Goal: Task Accomplishment & Management: Use online tool/utility

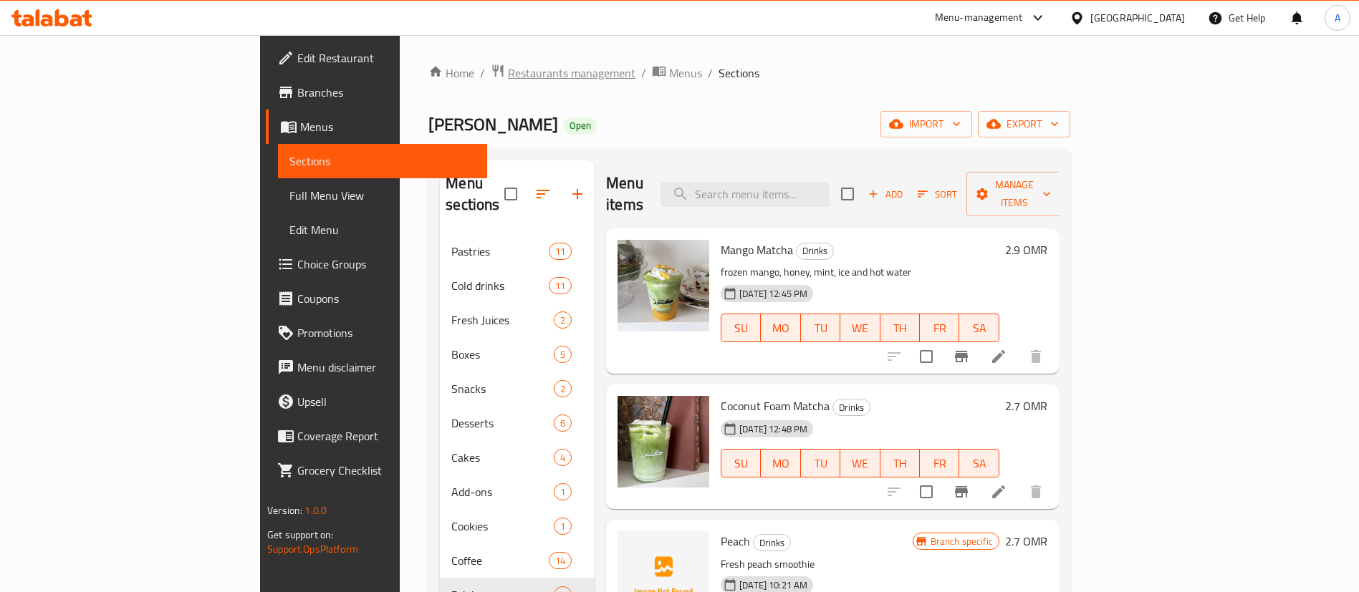
click at [508, 77] on span "Restaurants management" at bounding box center [572, 72] width 128 height 17
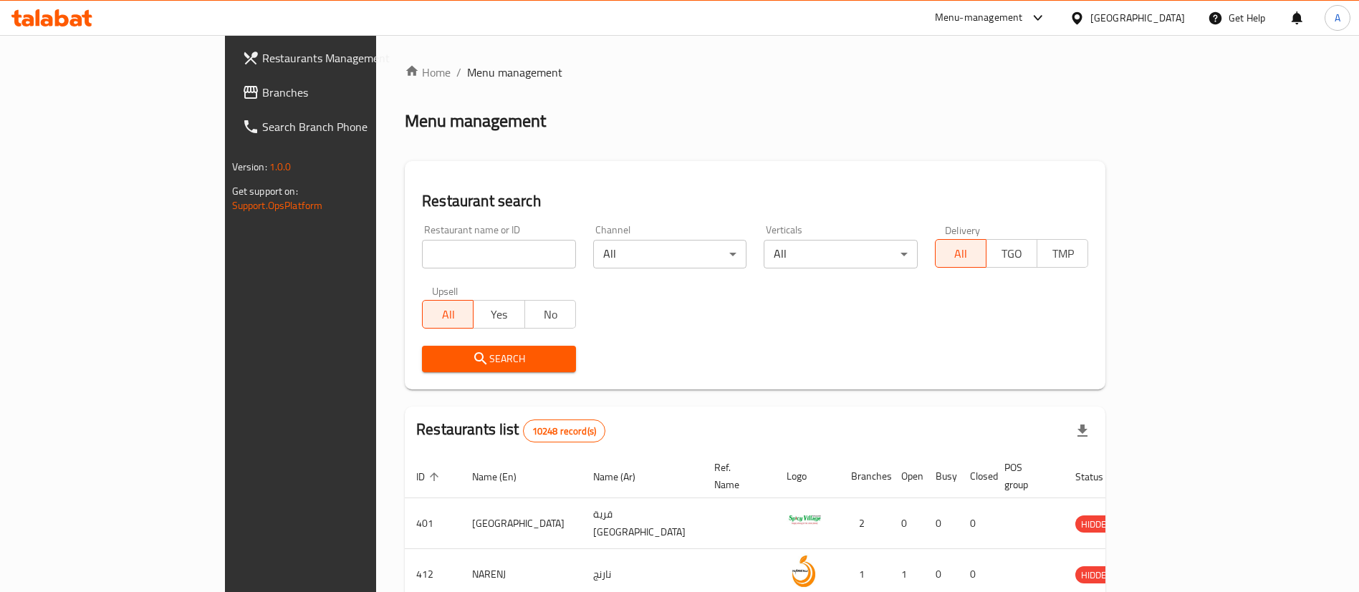
click at [422, 258] on input "search" at bounding box center [499, 254] width 154 height 29
paste input ""Hi [Owner Name], I’m [PERSON_NAME], your AM assistant at talabat. I’ve been ch…"
click at [422, 258] on input ""Hi [Owner Name], I’m [PERSON_NAME], your AM assistant at talabat. I’ve been ch…" at bounding box center [499, 254] width 154 height 29
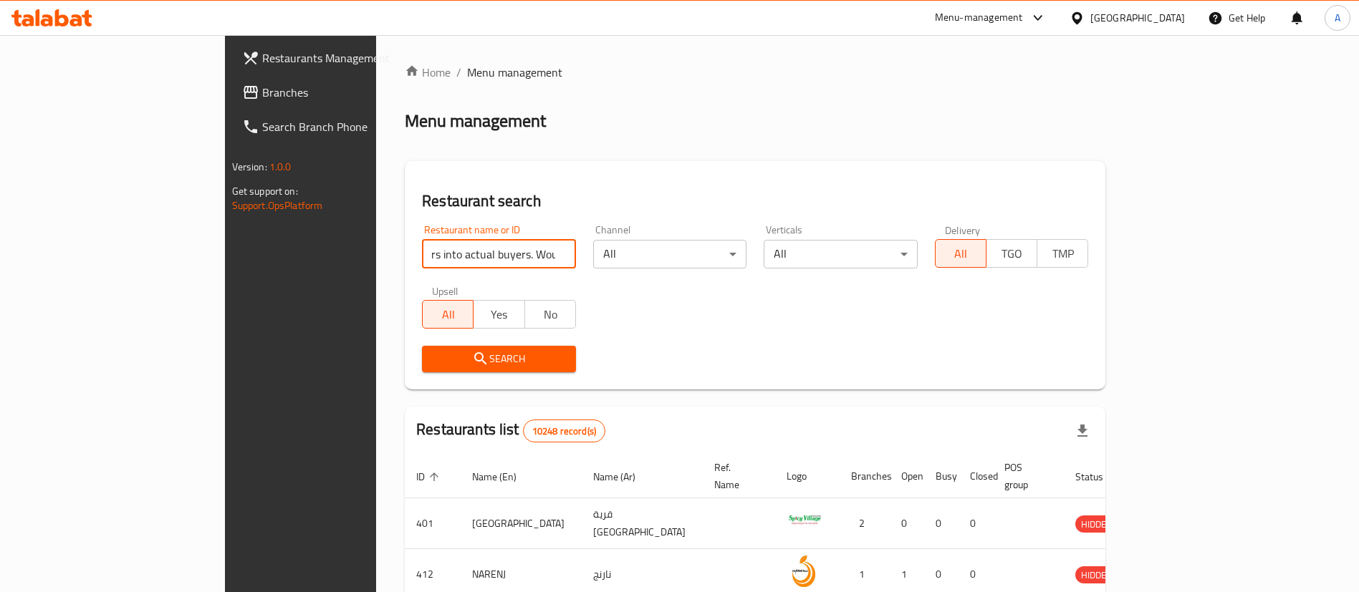
click at [422, 258] on input ""Hi [Owner Name], I’m [PERSON_NAME], your AM assistant at talabat. I’ve been ch…" at bounding box center [499, 254] width 154 height 29
type input "beyoglu"
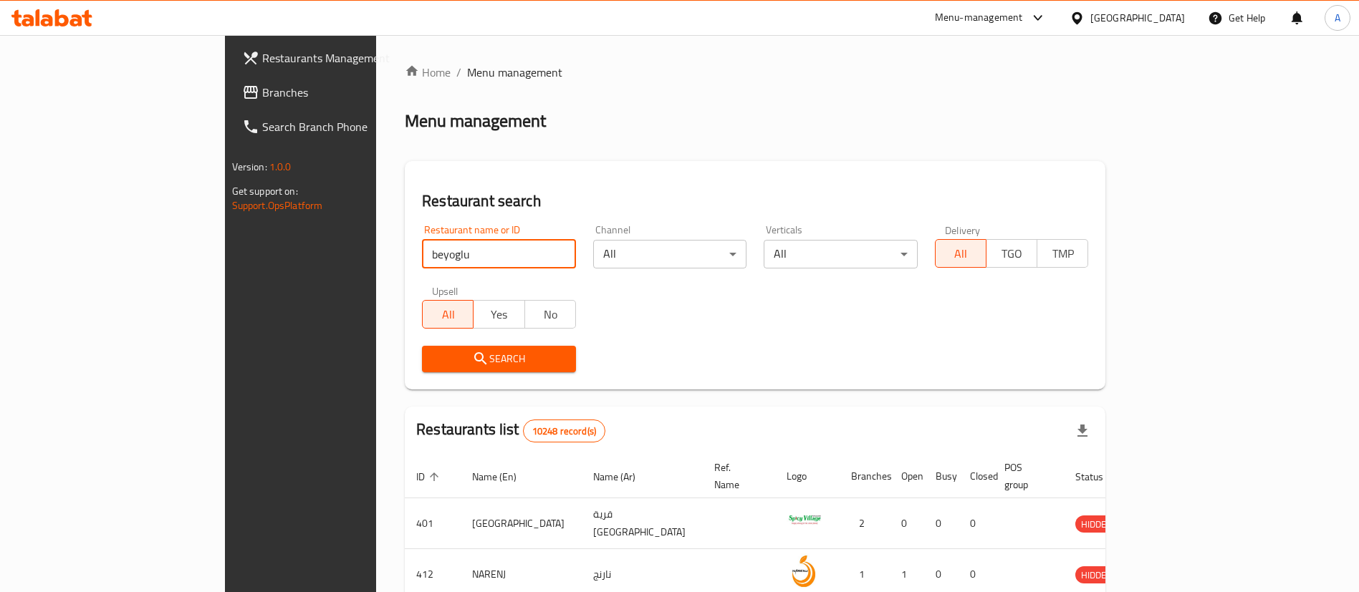
click button "Search" at bounding box center [499, 359] width 154 height 27
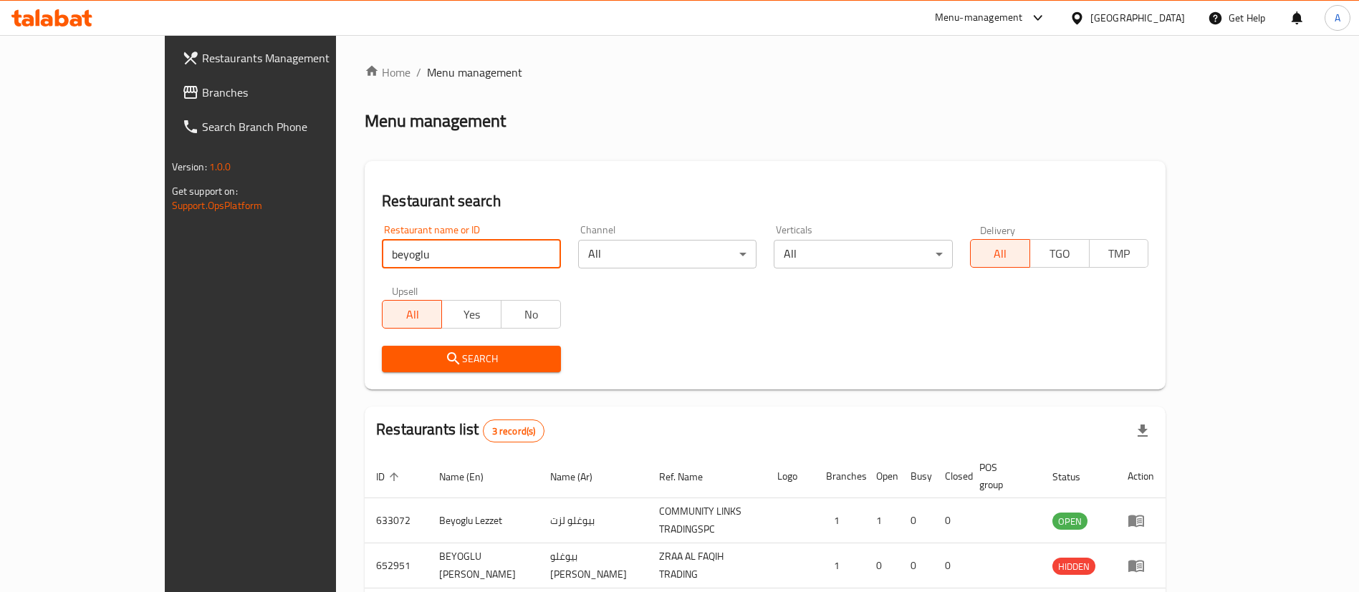
scroll to position [120, 0]
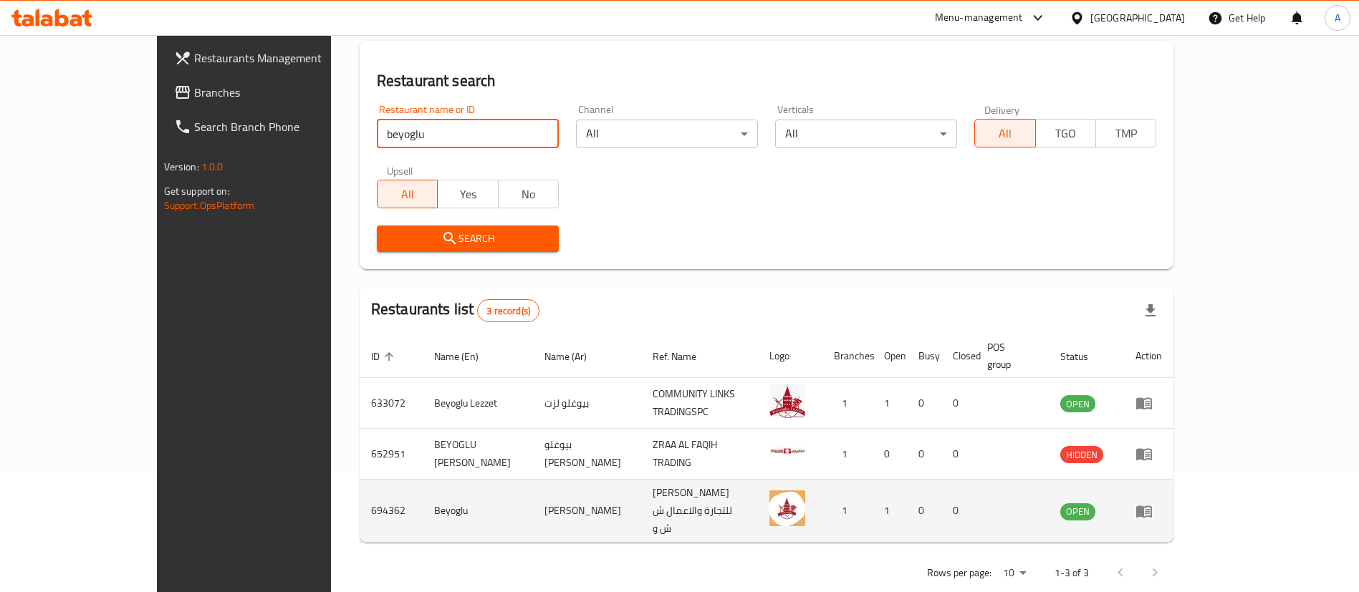
click at [1152, 506] on icon "enhanced table" at bounding box center [1144, 512] width 16 height 12
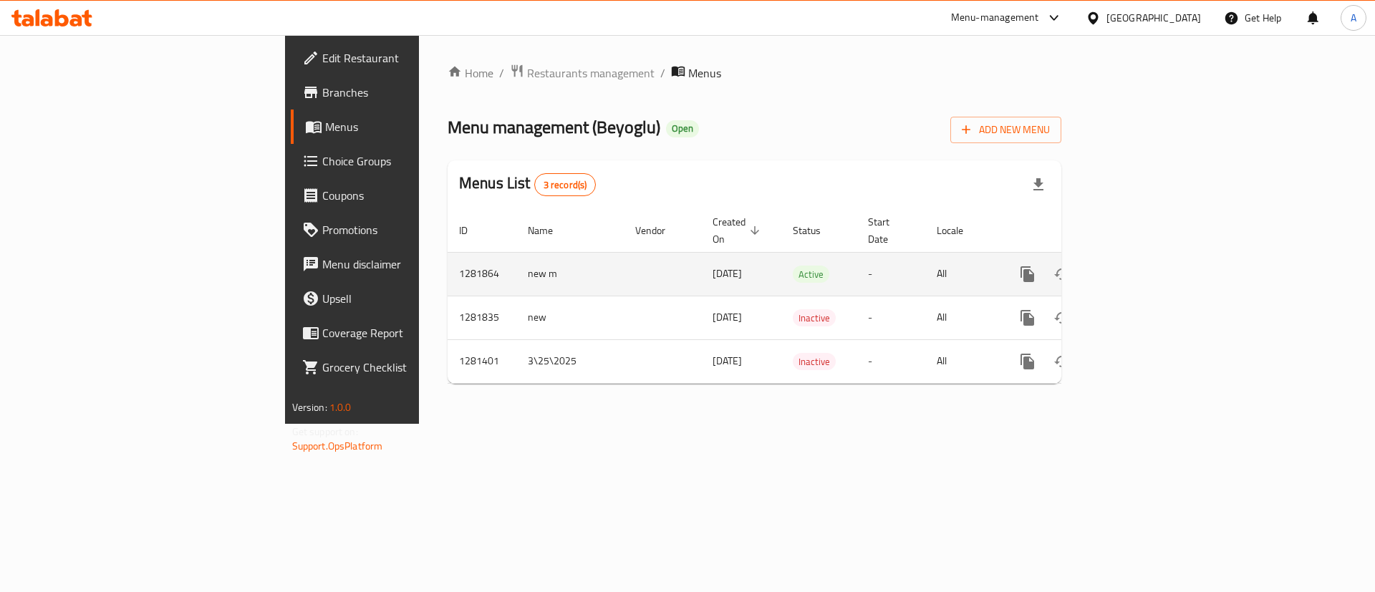
click at [1148, 257] on link "enhanced table" at bounding box center [1131, 274] width 34 height 34
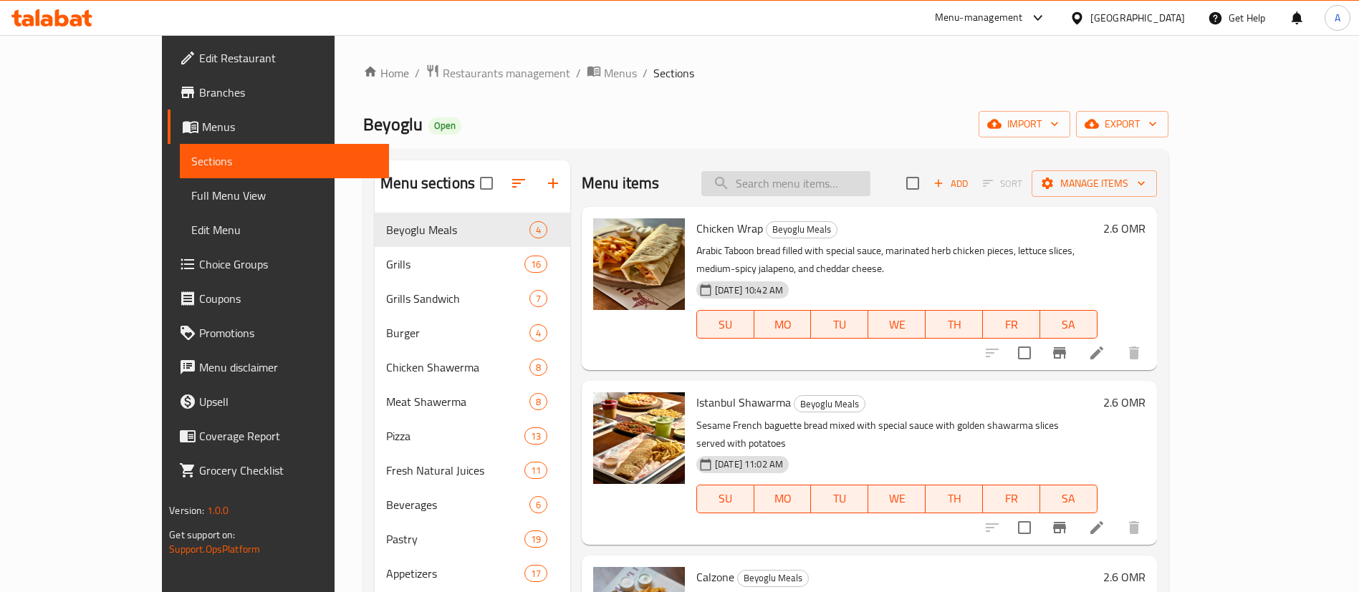
click at [840, 191] on input "search" at bounding box center [785, 183] width 169 height 25
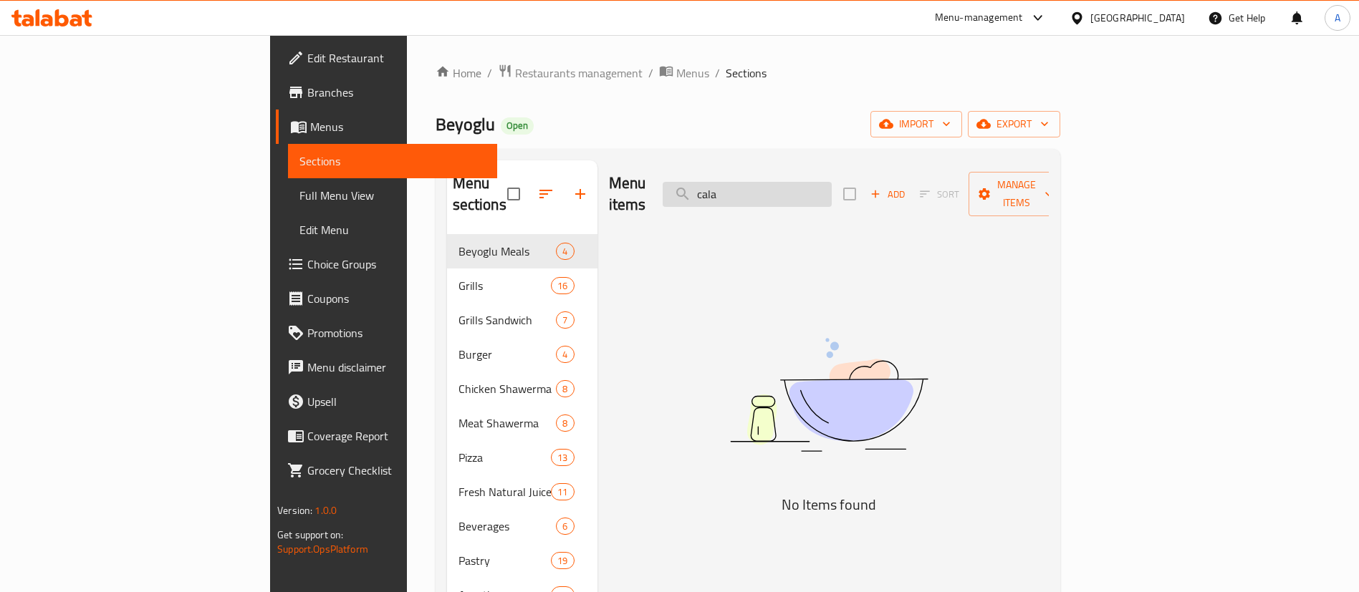
click at [832, 196] on input "cala" at bounding box center [747, 194] width 169 height 25
type input "k"
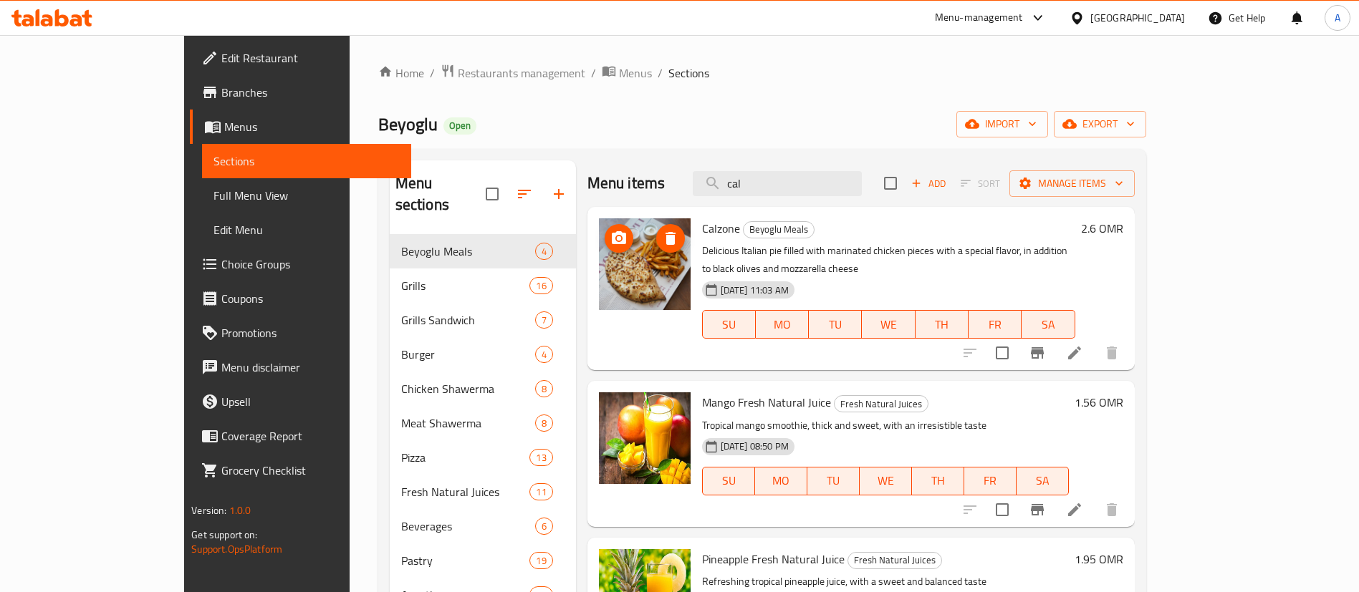
type input "cal"
click at [610, 237] on icon "upload picture" at bounding box center [618, 238] width 17 height 17
